Goal: Obtain resource: Download file/media

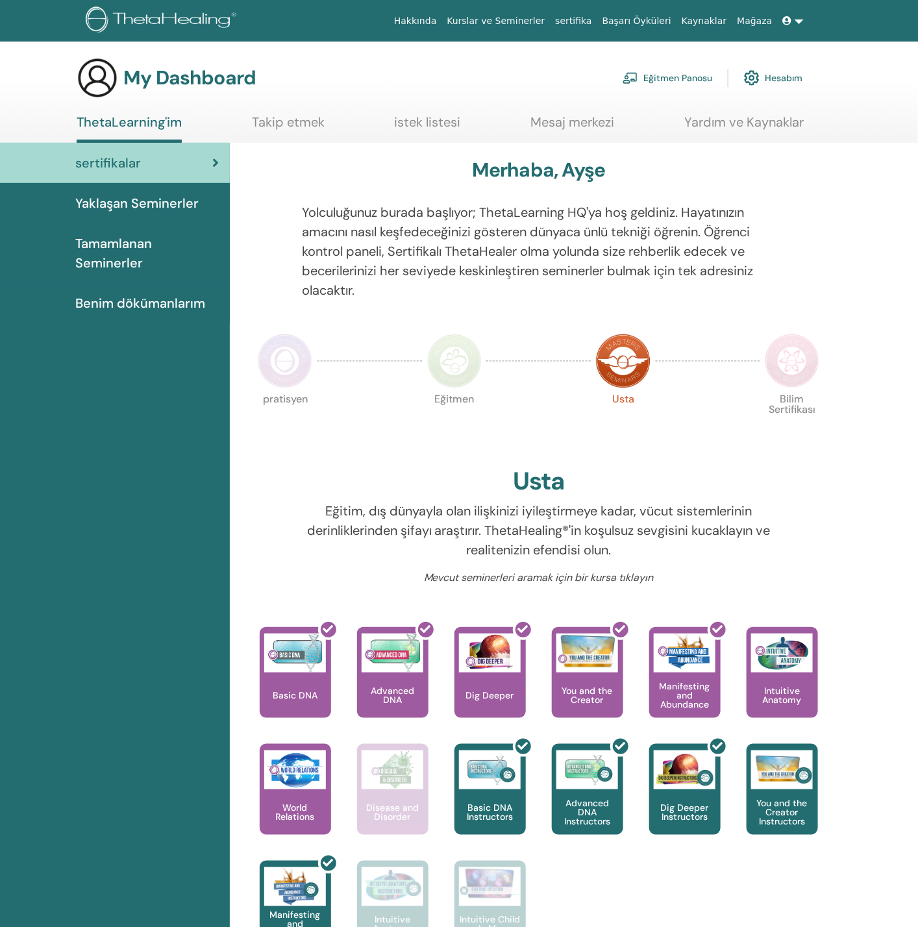
click at [658, 75] on link "Eğitmen Panosu" at bounding box center [667, 78] width 90 height 29
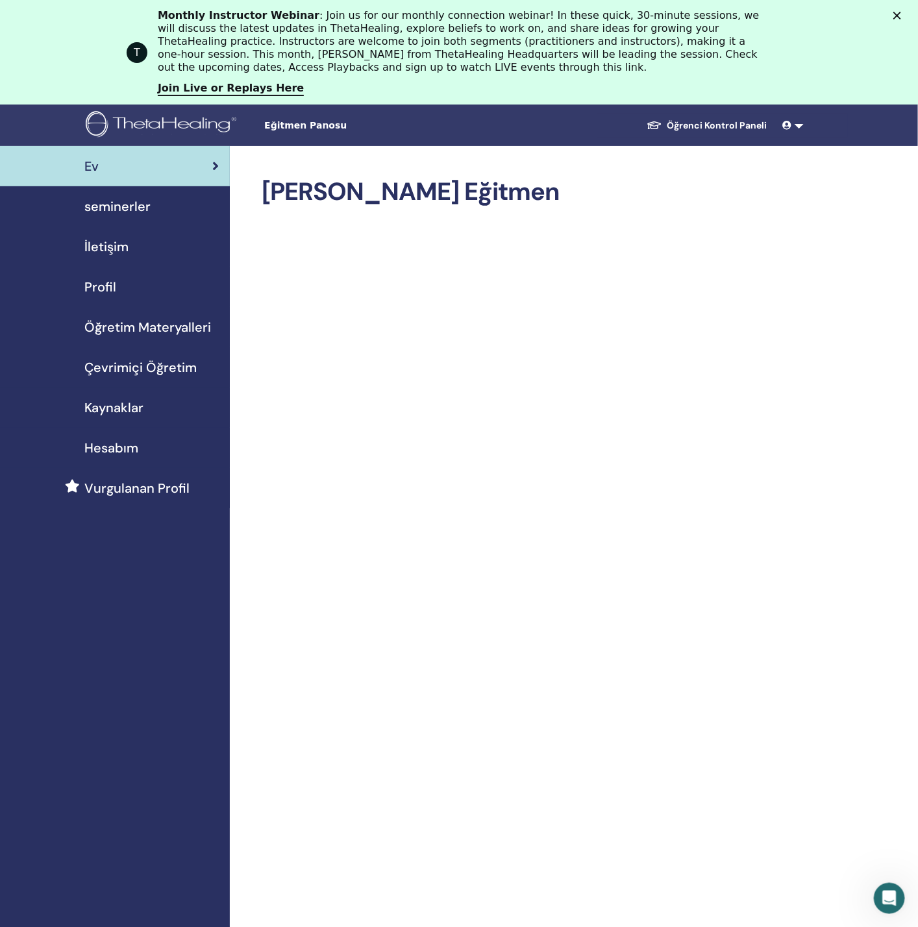
click at [679, 125] on link "Öğrenci Kontrol Paneli" at bounding box center [706, 126] width 141 height 24
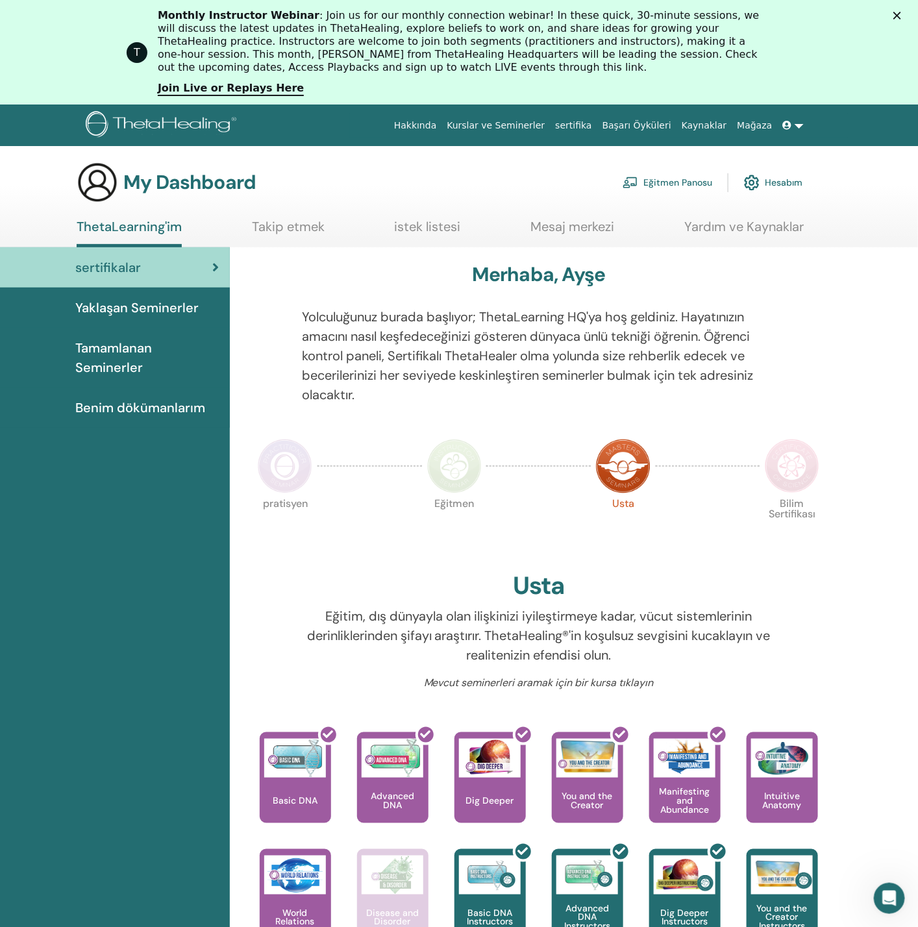
click at [109, 408] on span "Benim dökümanlarım" at bounding box center [140, 407] width 130 height 19
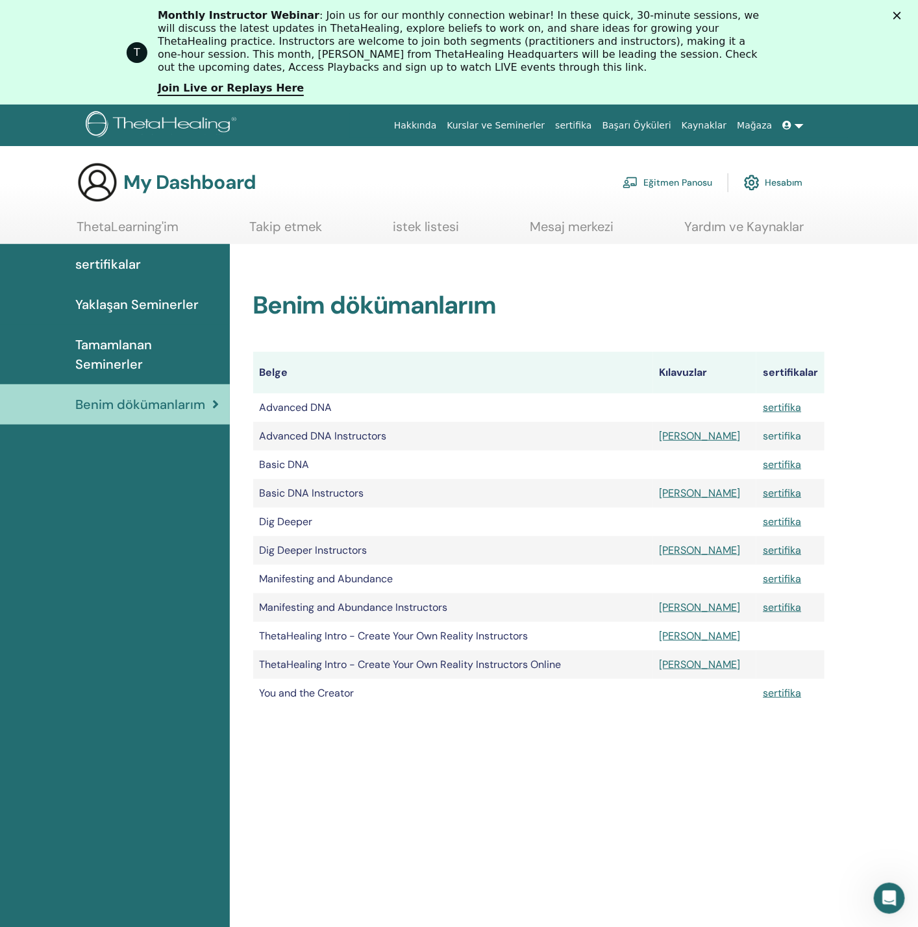
click at [763, 441] on link "sertifika" at bounding box center [782, 436] width 38 height 14
click at [763, 612] on link "sertifika" at bounding box center [782, 607] width 38 height 14
